Goal: Information Seeking & Learning: Learn about a topic

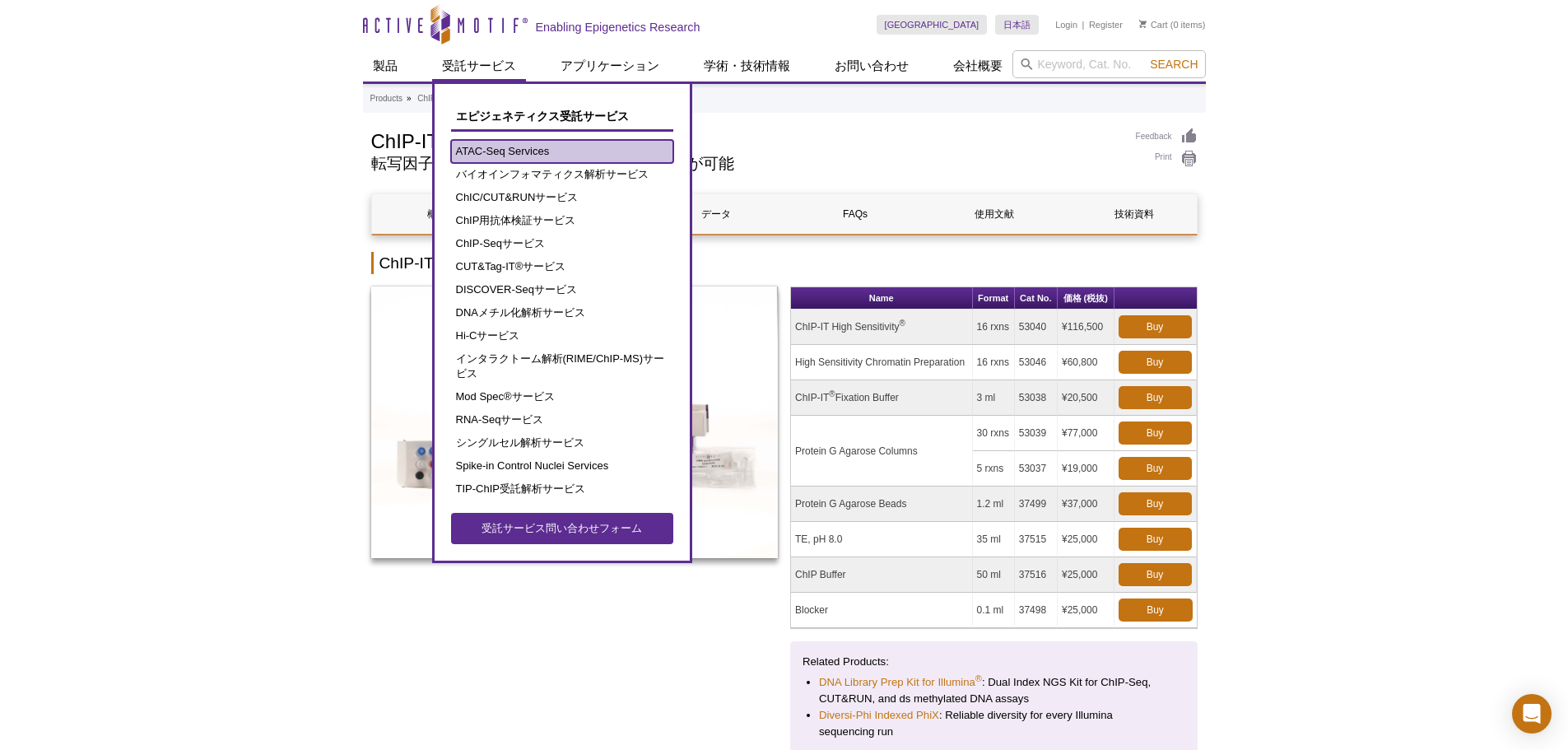
click at [501, 152] on link "ATAC-Seq Services" at bounding box center [561, 151] width 222 height 23
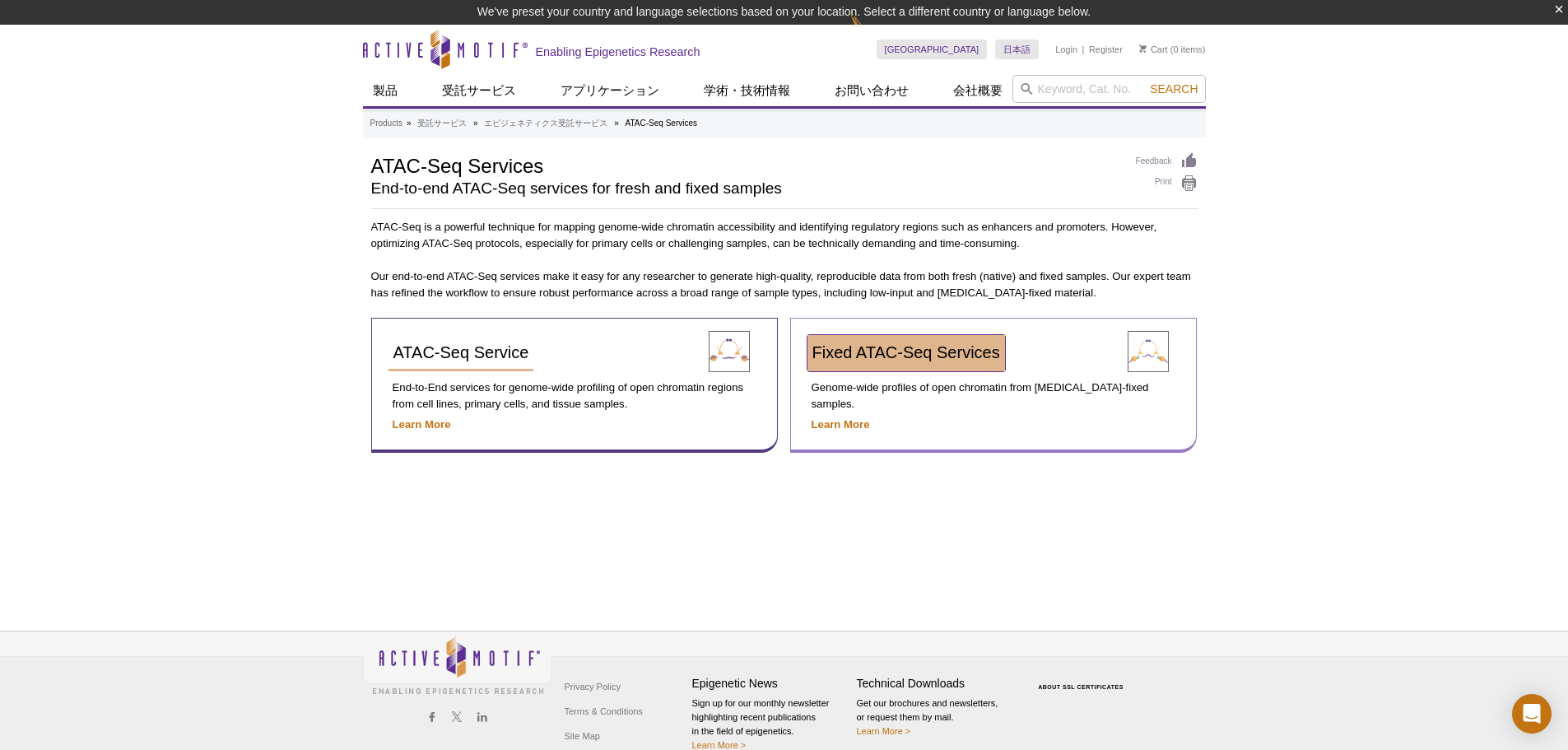
click at [947, 356] on span "Fixed ATAC-Seq Services" at bounding box center [906, 352] width 188 height 18
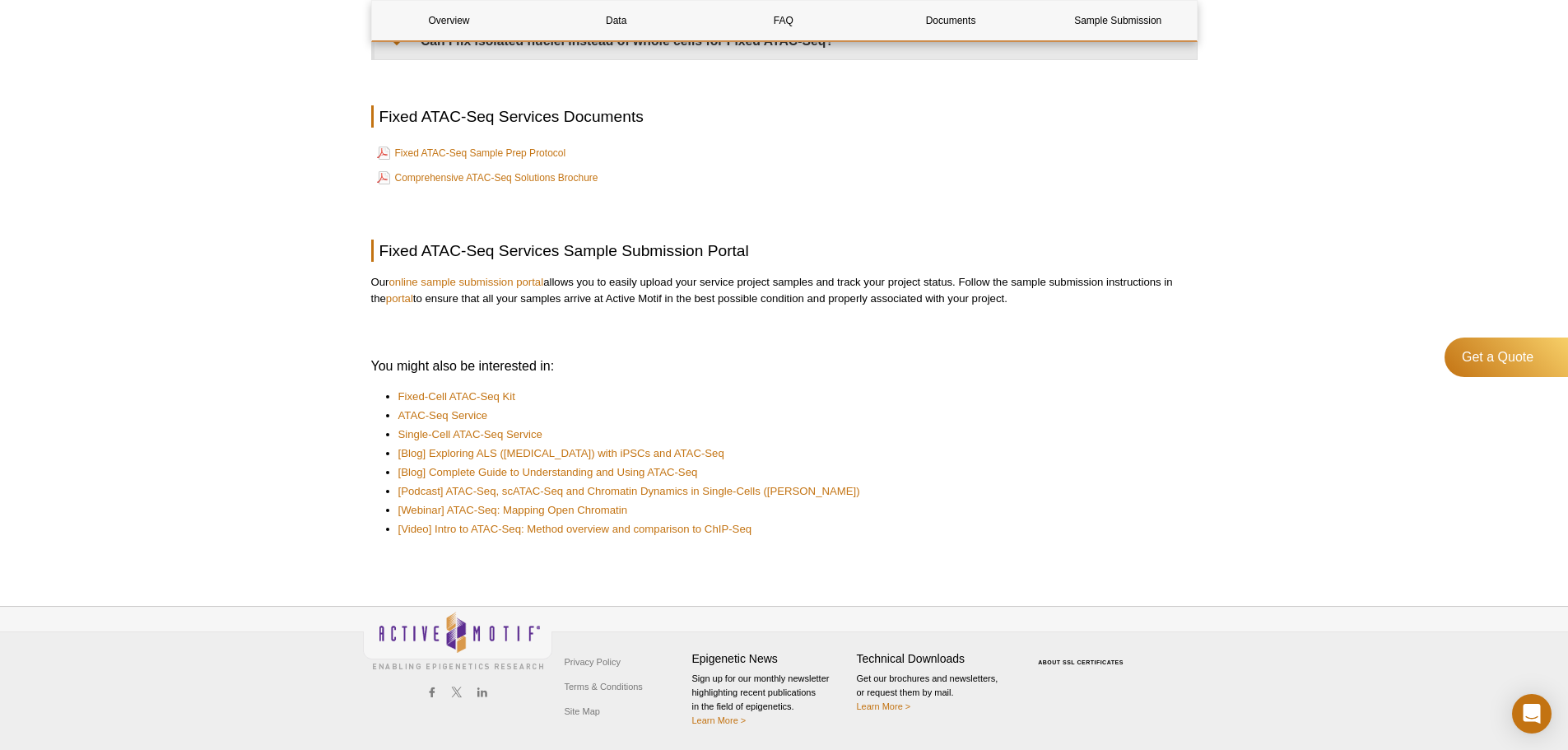
scroll to position [2985, 0]
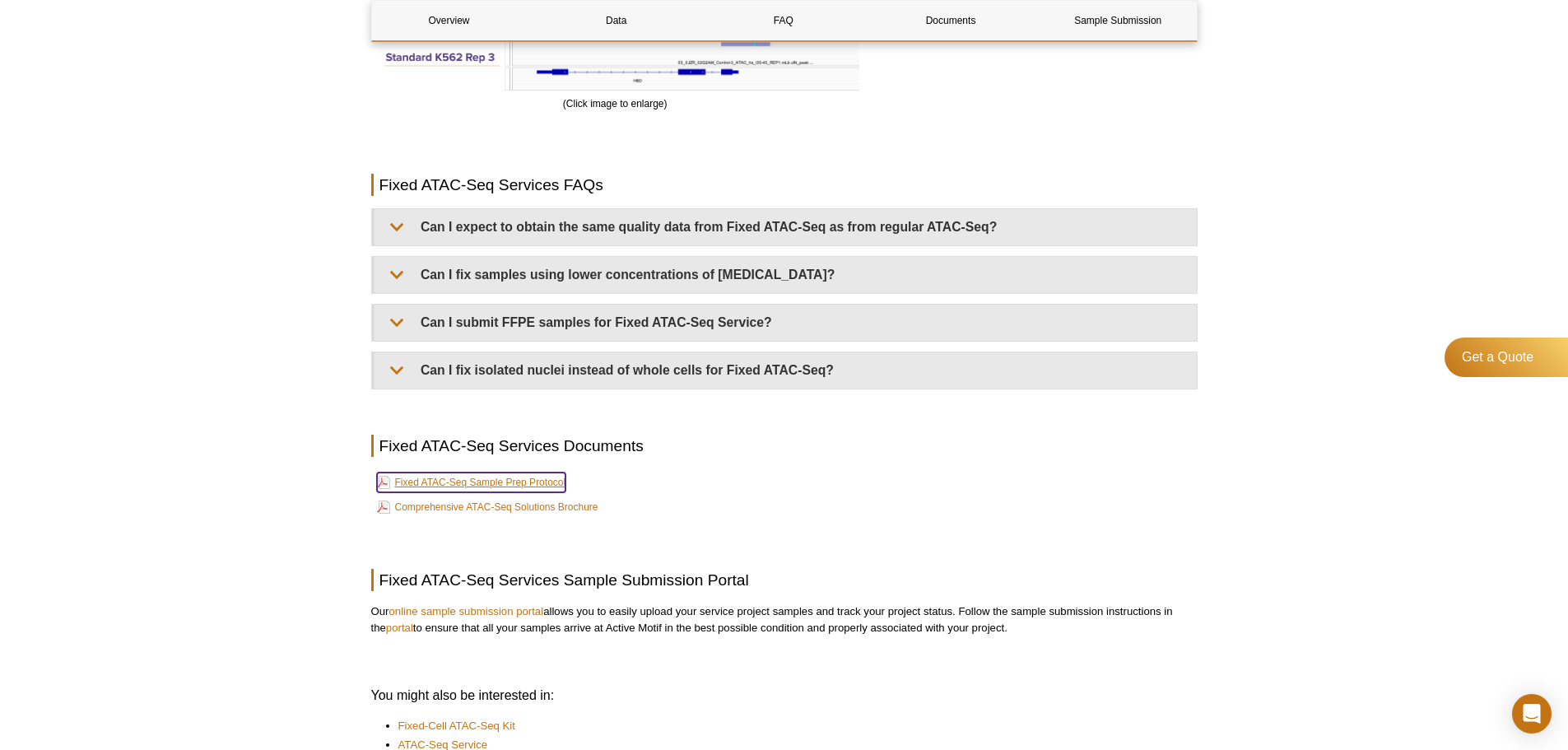
click at [538, 485] on link "Fixed ATAC-Seq Sample Prep Protocol" at bounding box center [472, 481] width 190 height 19
